Goal: Task Accomplishment & Management: Manage account settings

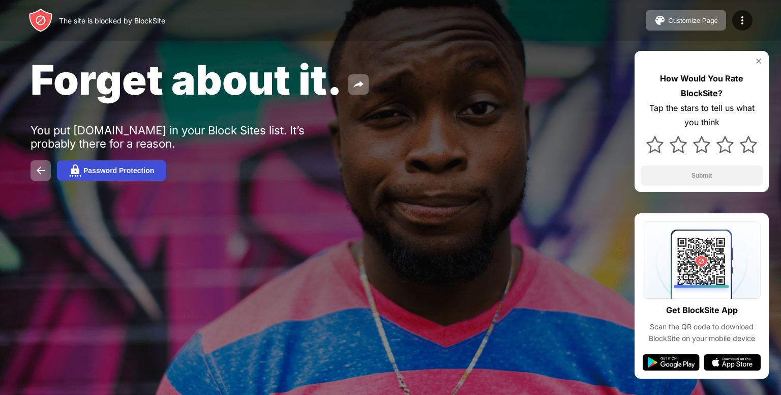
click at [139, 167] on div "Password Protection" at bounding box center [118, 170] width 71 height 8
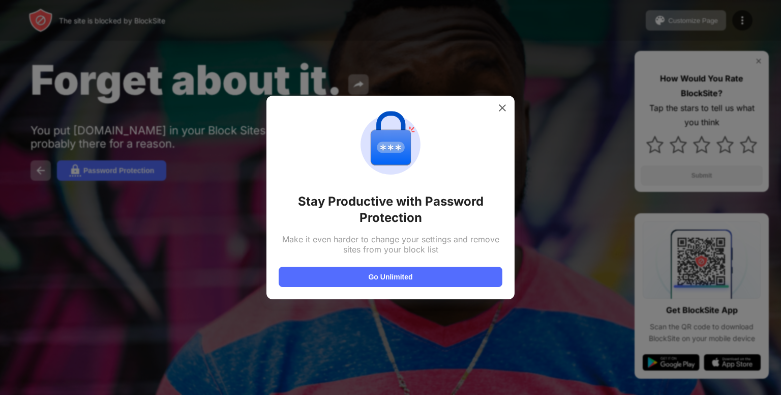
click at [508, 110] on div at bounding box center [502, 108] width 16 height 16
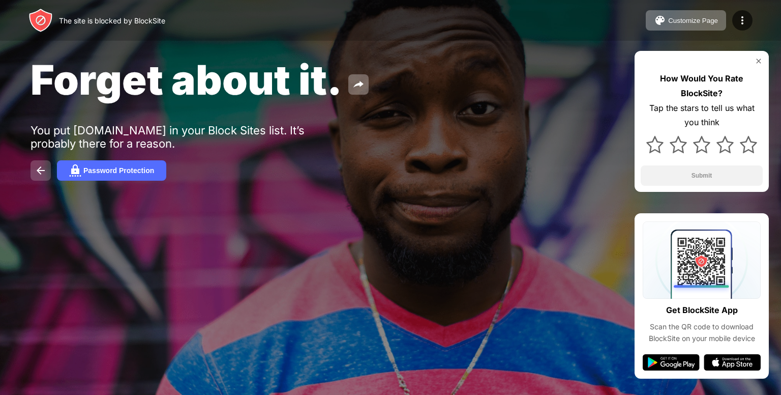
click at [43, 168] on img at bounding box center [41, 170] width 12 height 12
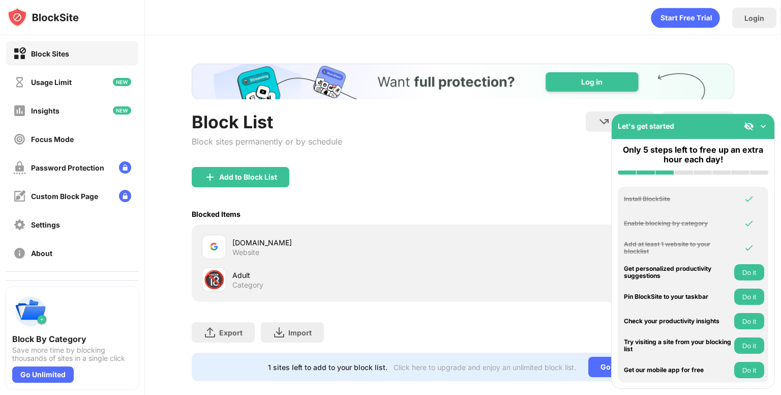
click at [302, 246] on div "google.com" at bounding box center [347, 242] width 230 height 11
click at [763, 124] on img at bounding box center [763, 126] width 10 height 10
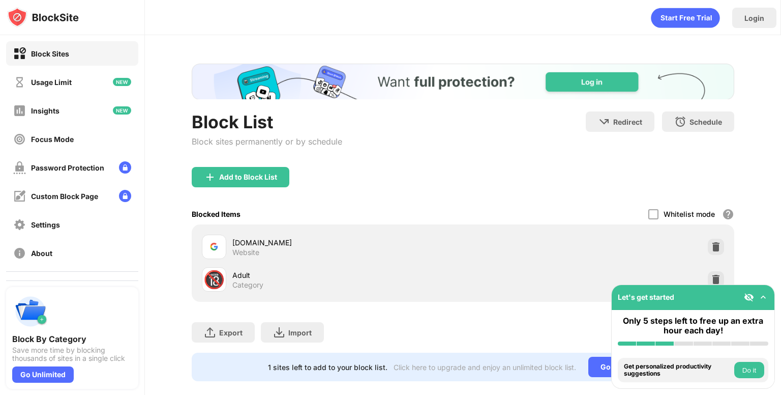
click at [708, 239] on div at bounding box center [716, 247] width 16 height 16
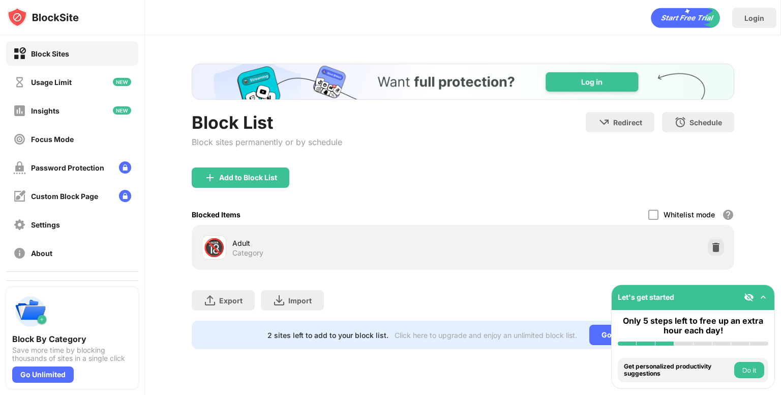
click at [273, 174] on div "Add to Block List" at bounding box center [248, 177] width 58 height 8
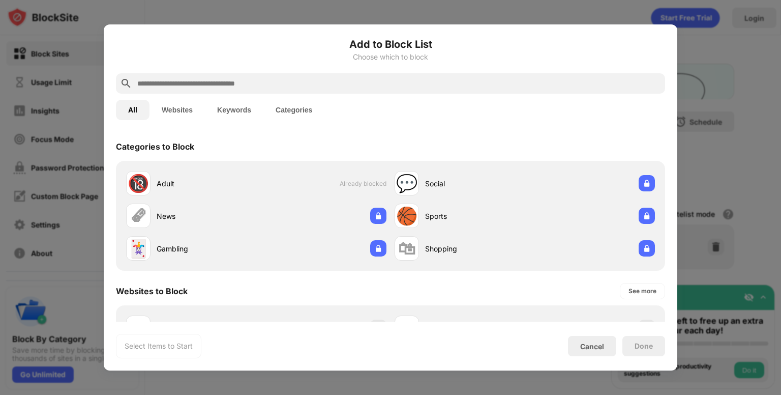
click at [353, 81] on input "text" at bounding box center [398, 83] width 525 height 12
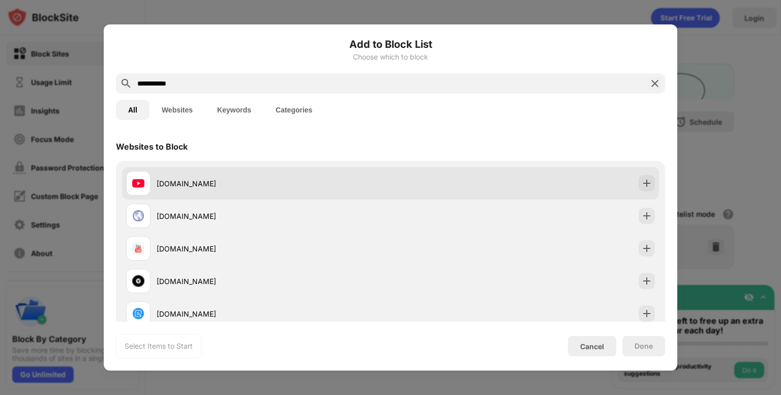
type input "**********"
click at [203, 186] on div "youtube.com" at bounding box center [274, 183] width 234 height 11
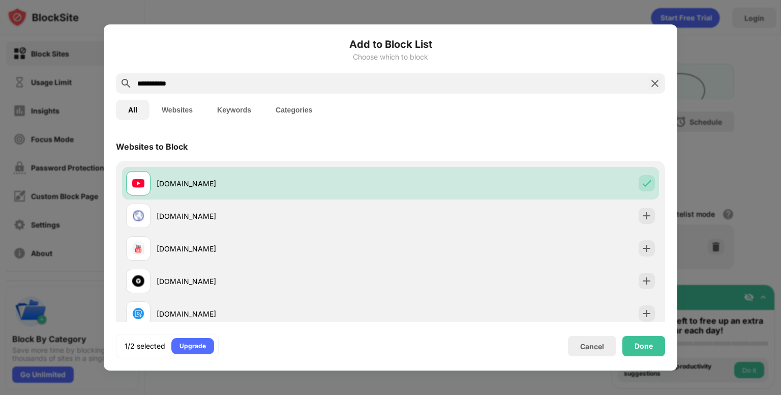
click at [639, 342] on div "Done" at bounding box center [644, 346] width 18 height 8
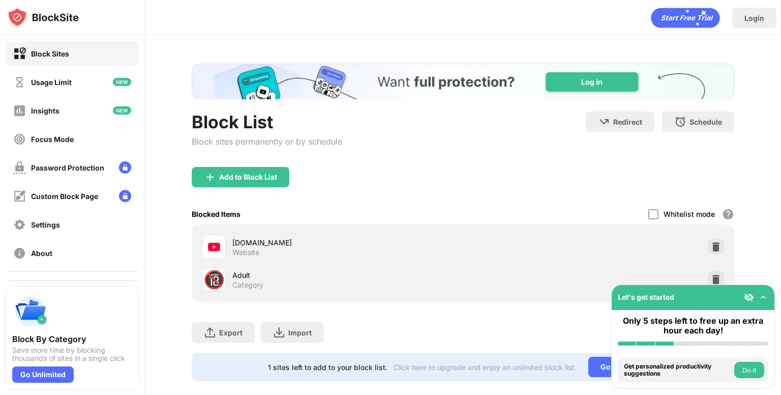
click at [267, 167] on div "Add to Block List" at bounding box center [241, 177] width 98 height 20
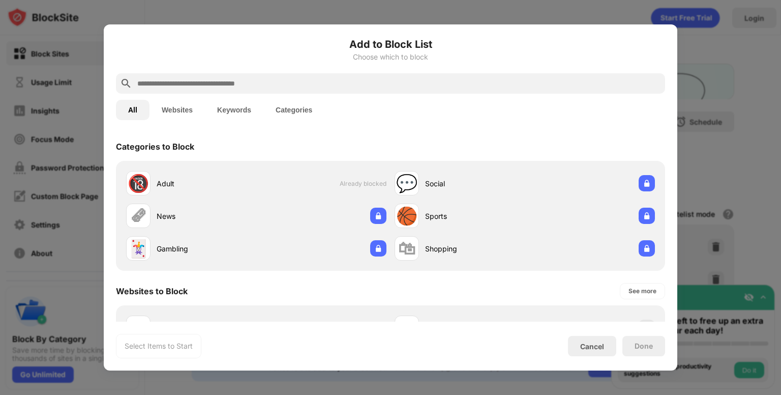
click at [313, 81] on input "text" at bounding box center [398, 83] width 525 height 12
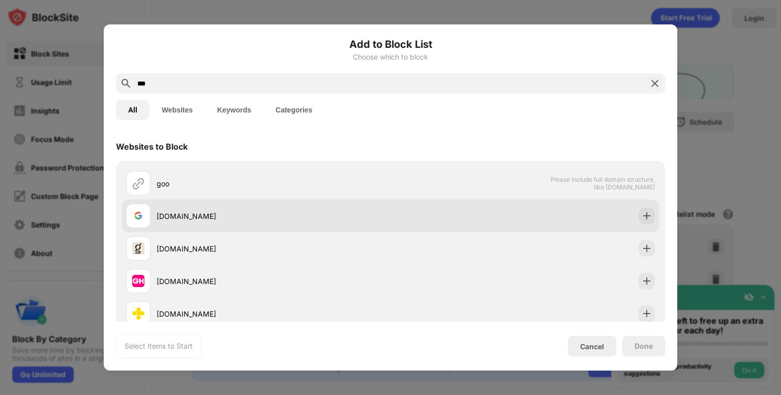
type input "***"
click at [193, 213] on div "google.com" at bounding box center [274, 216] width 234 height 11
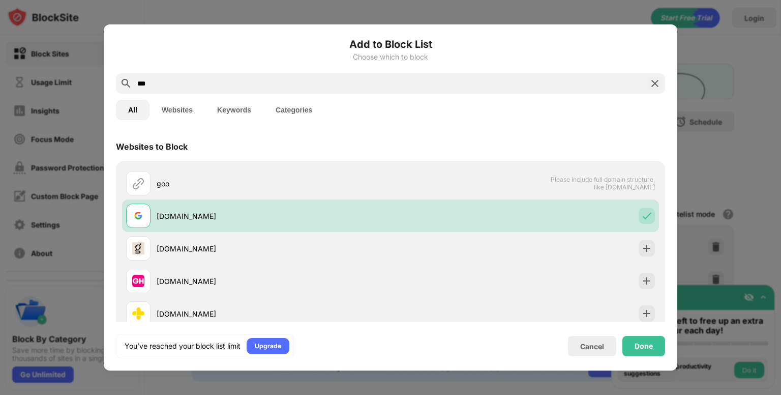
click at [639, 343] on div "Done" at bounding box center [644, 346] width 18 height 8
